Goal: Find specific page/section: Find specific page/section

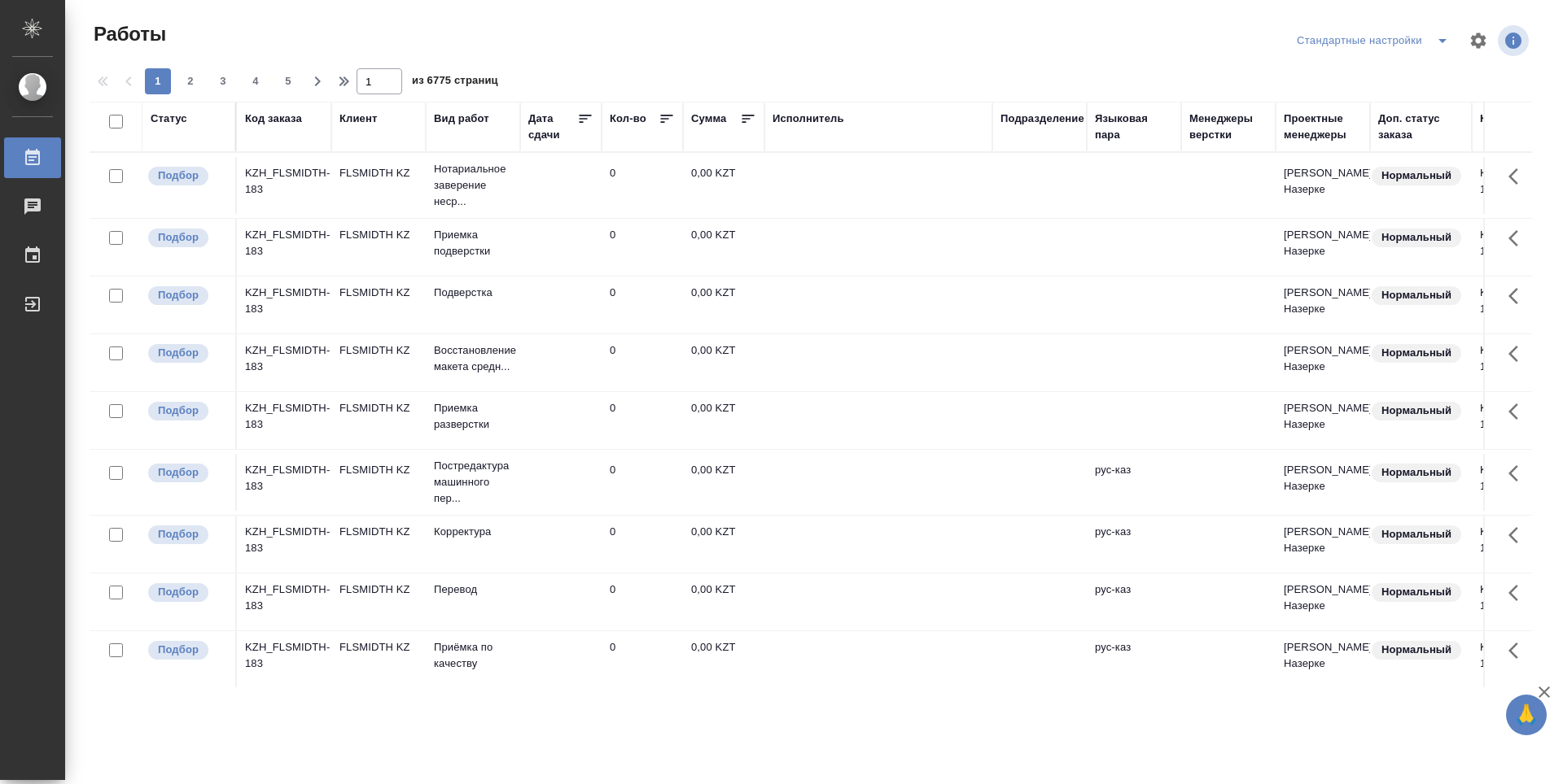
click at [1018, 124] on div "Подразделение" at bounding box center [1042, 119] width 84 height 17
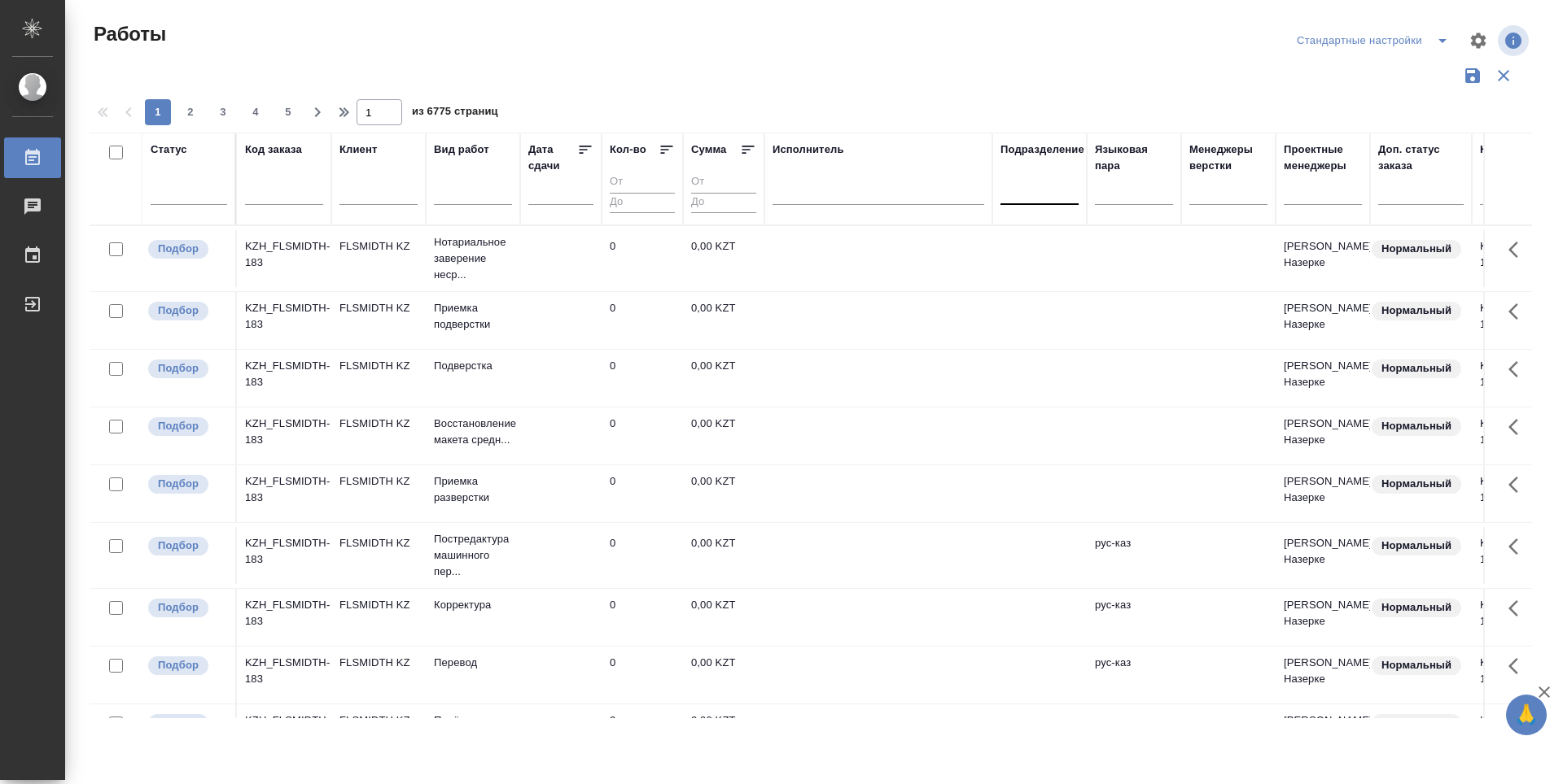
click at [1044, 192] on div at bounding box center [1039, 188] width 78 height 24
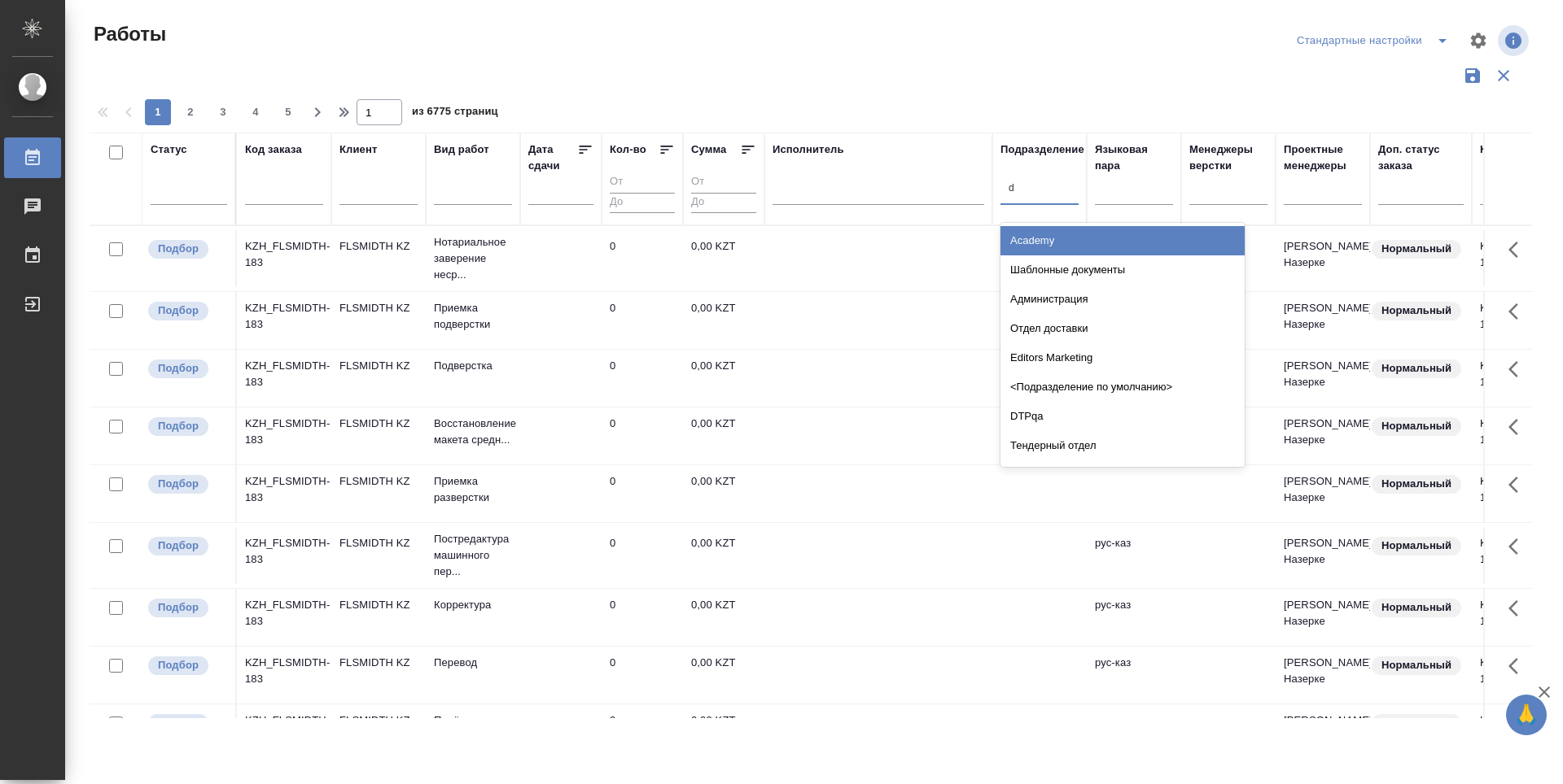
type input "dt"
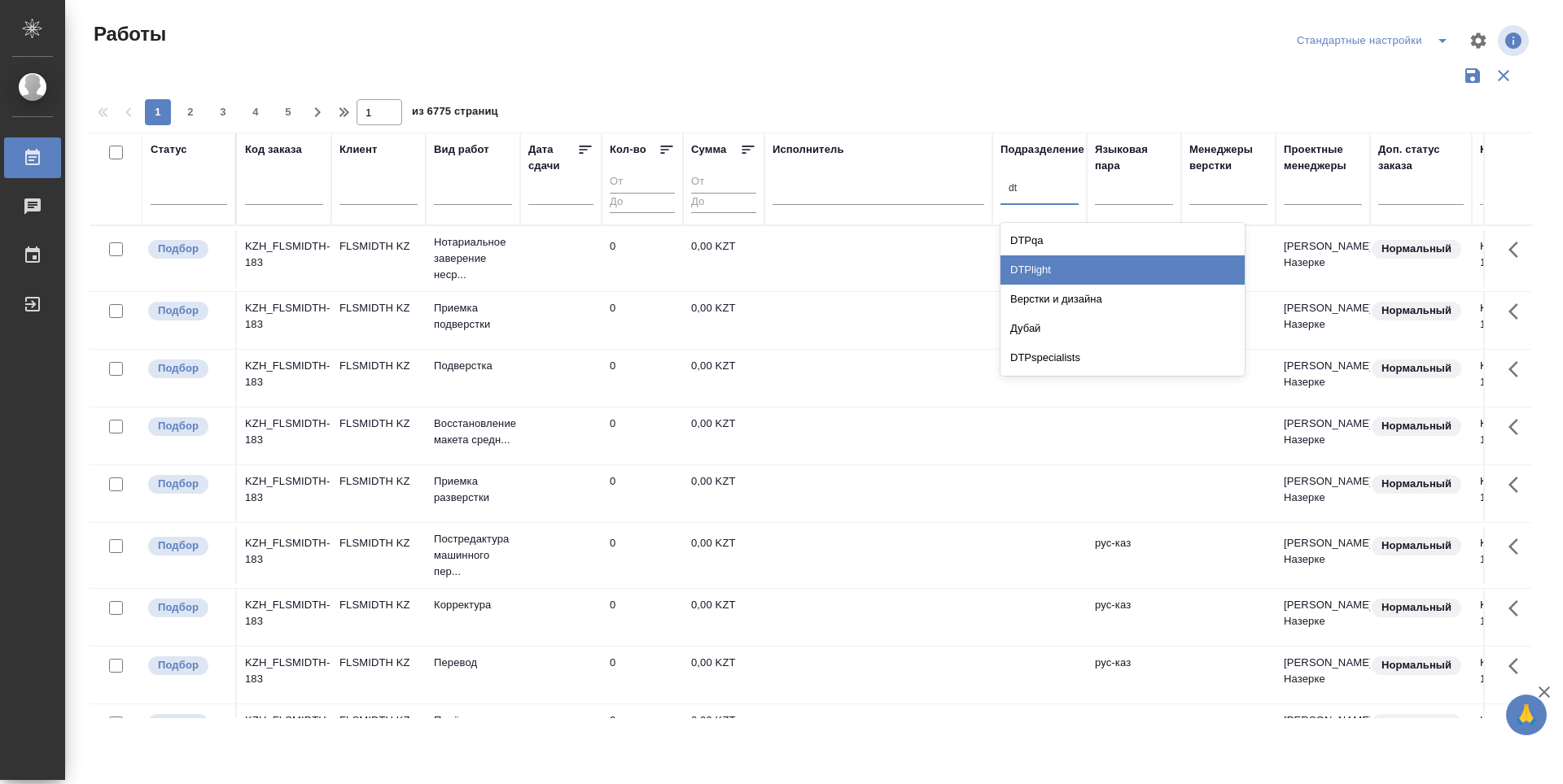
click at [1065, 260] on div "DTPlight" at bounding box center [1123, 270] width 245 height 29
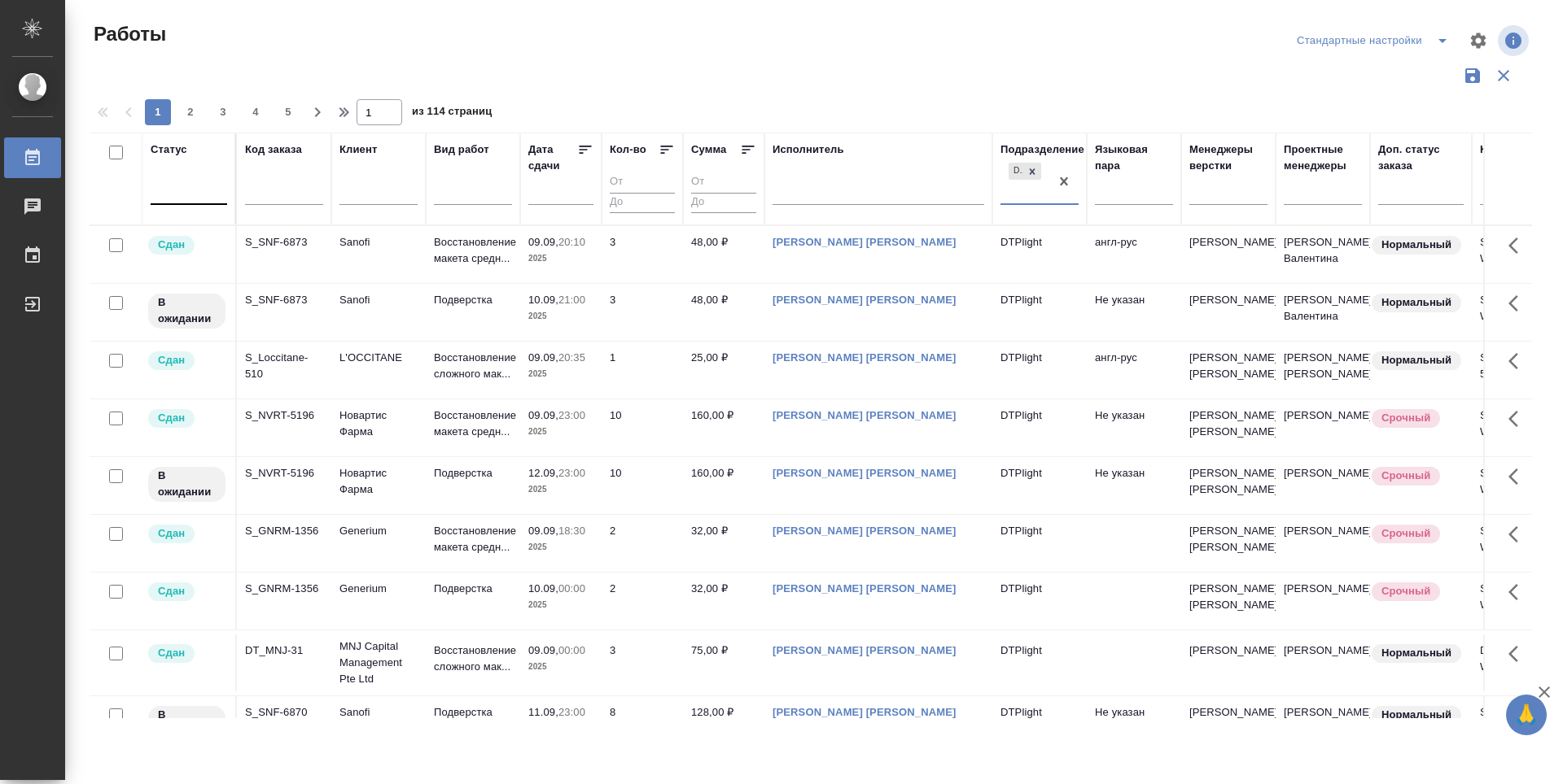
click at [188, 199] on div at bounding box center [188, 188] width 76 height 24
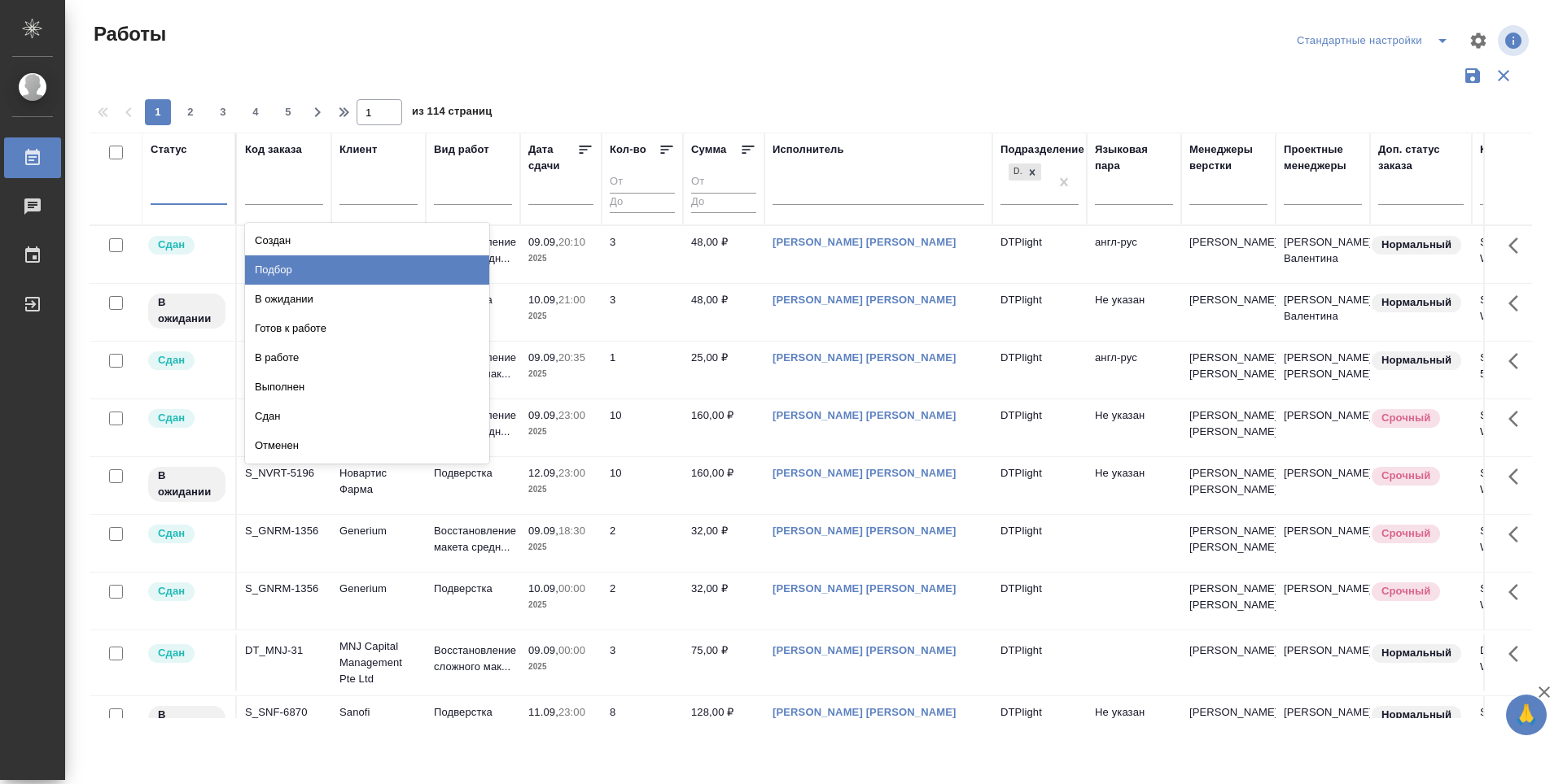
click at [440, 260] on div "Подбор" at bounding box center [367, 270] width 245 height 29
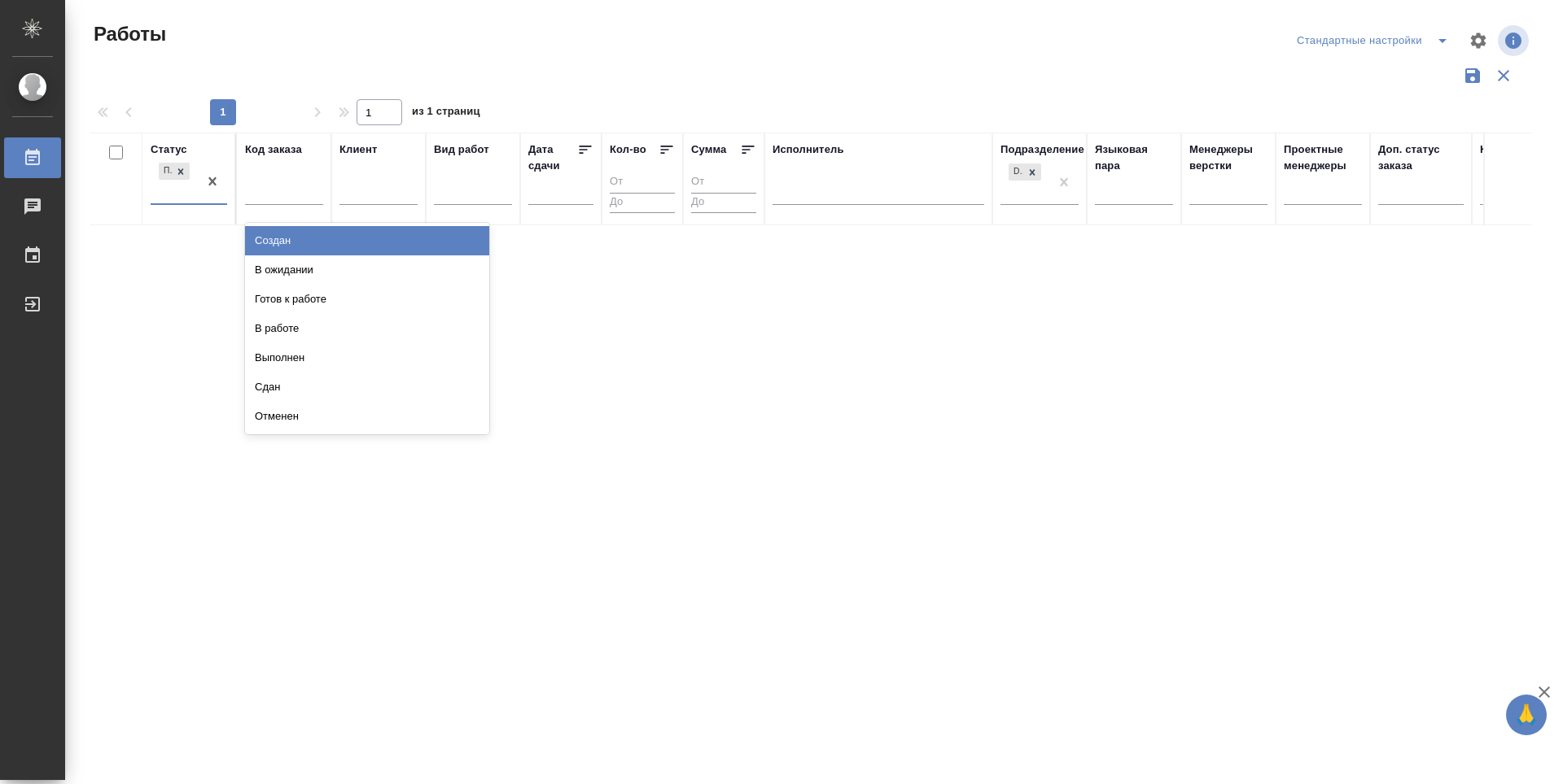
click at [171, 191] on div "Подбор" at bounding box center [174, 182] width 47 height 44
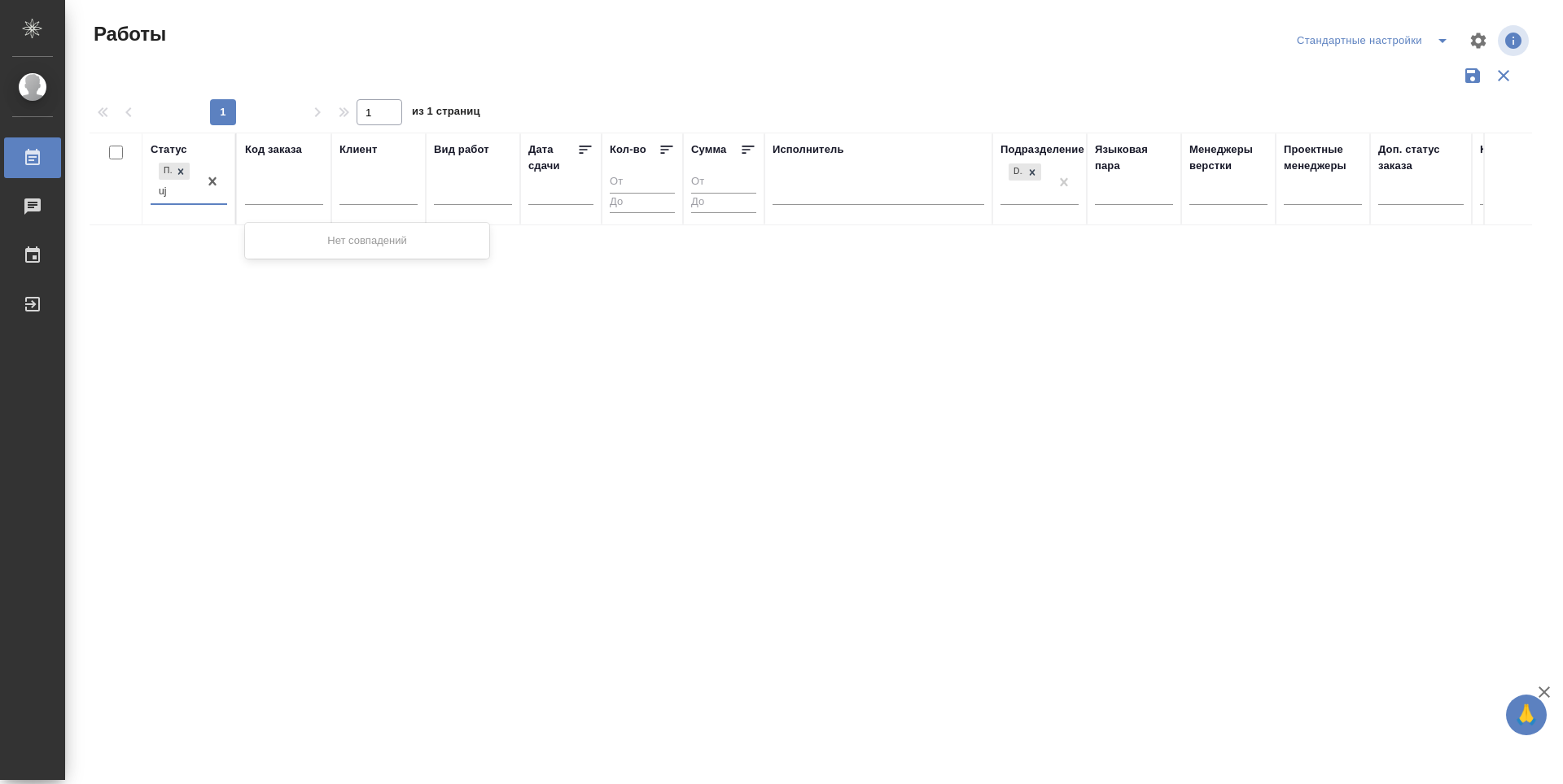
type input "u"
type input "го"
click at [267, 237] on div "Готов к работе" at bounding box center [367, 241] width 245 height 29
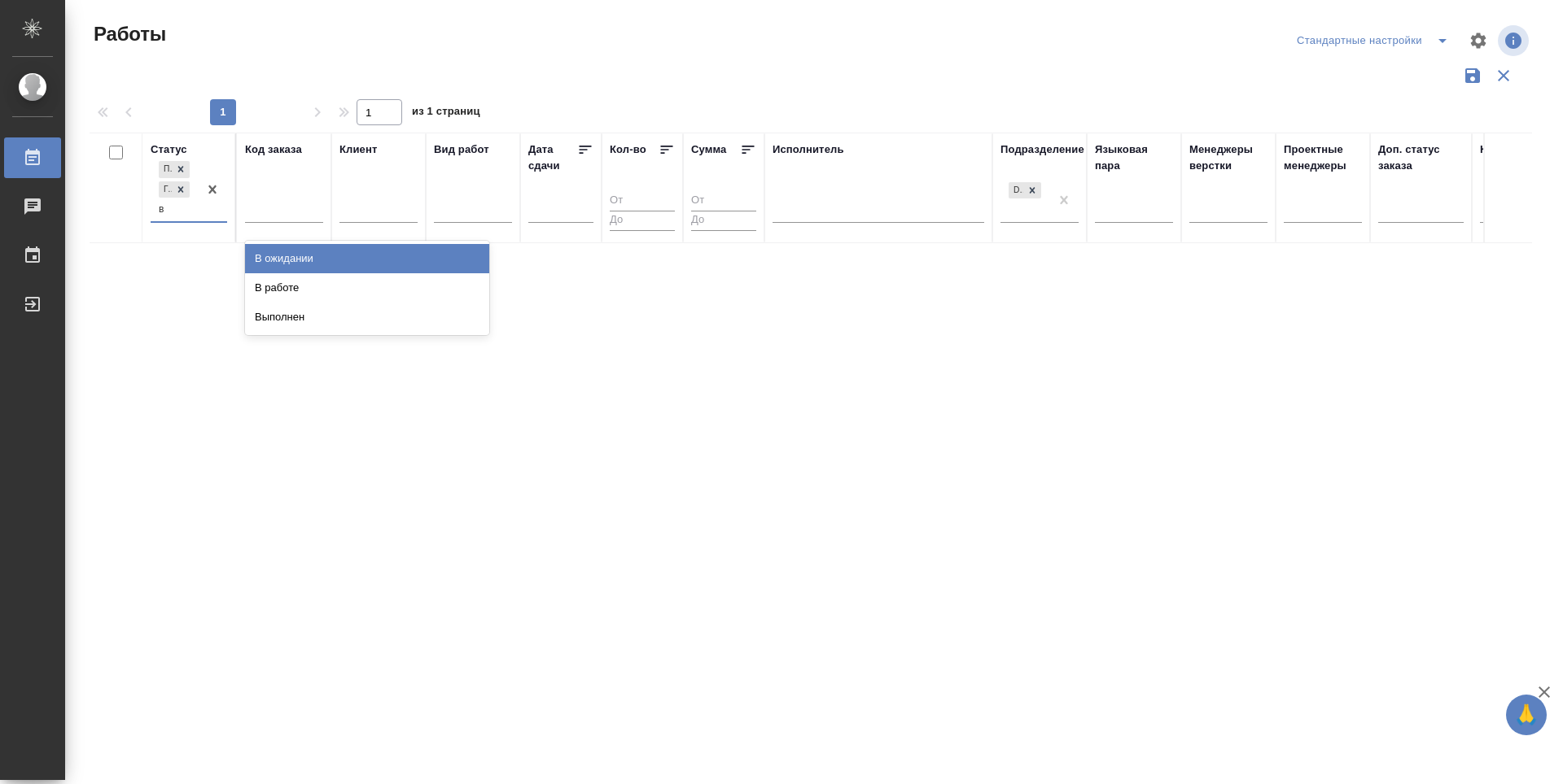
type input "в р"
click at [280, 262] on div "В работе" at bounding box center [367, 259] width 245 height 29
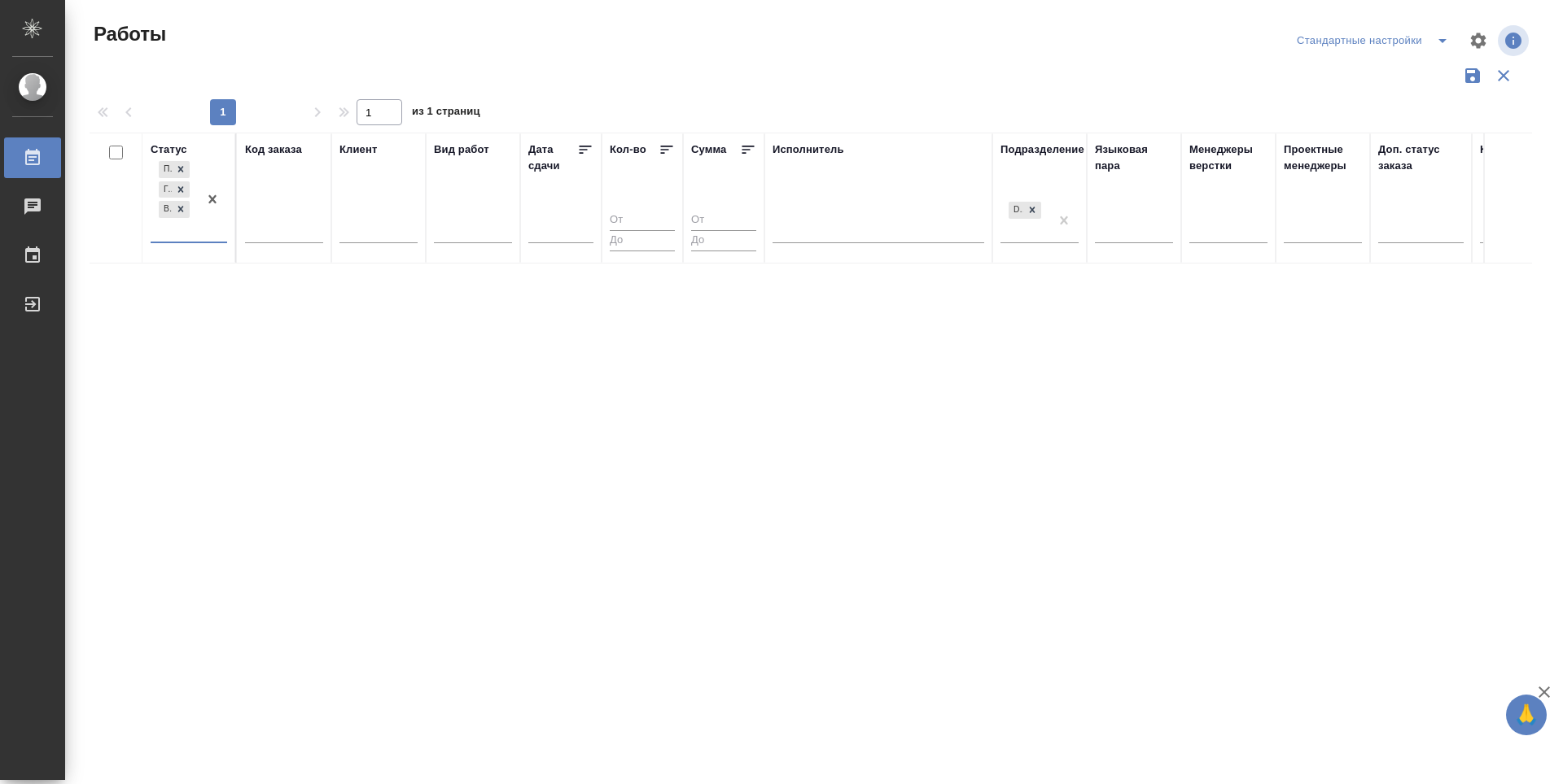
click at [635, 411] on div "Статус option В работе, selected. 0 results available. Select is focused ,type …" at bounding box center [810, 425] width 1443 height 585
